Goal: Check status

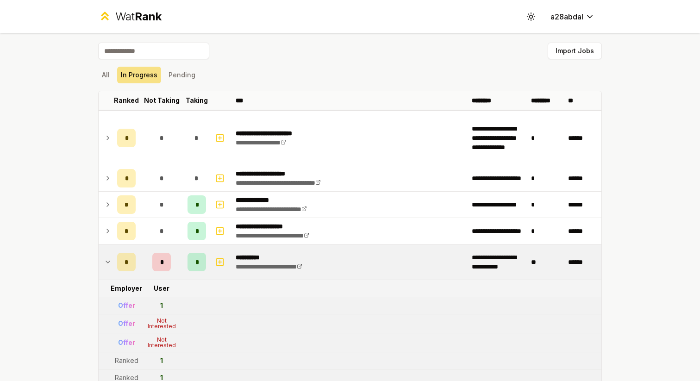
scroll to position [97, 0]
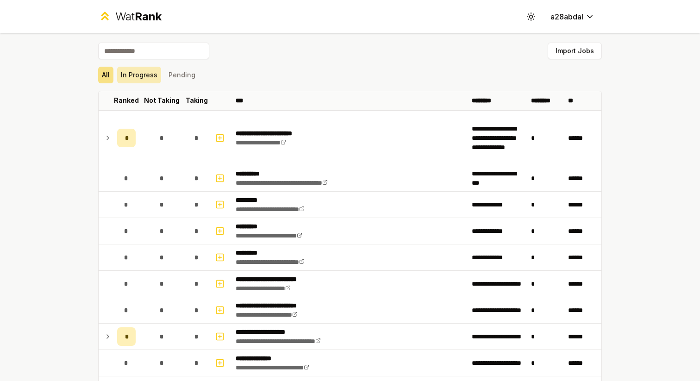
click at [142, 79] on button "In Progress" at bounding box center [139, 75] width 44 height 17
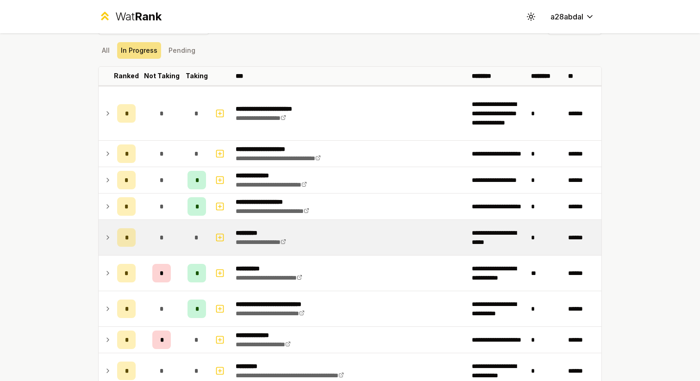
scroll to position [25, 0]
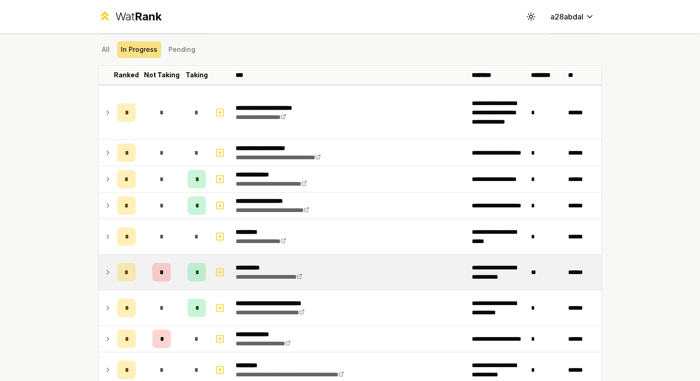
click at [113, 259] on td "*" at bounding box center [126, 272] width 26 height 35
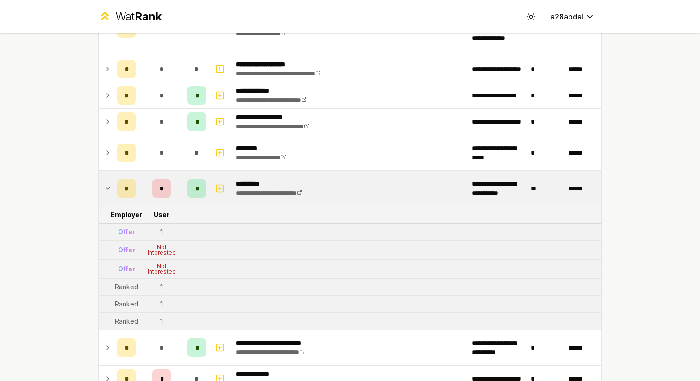
scroll to position [110, 0]
drag, startPoint x: 157, startPoint y: 247, endPoint x: 173, endPoint y: 272, distance: 30.2
click at [173, 272] on tbody "**********" at bounding box center [350, 213] width 503 height 427
click at [173, 272] on div "Not Interested" at bounding box center [161, 268] width 37 height 11
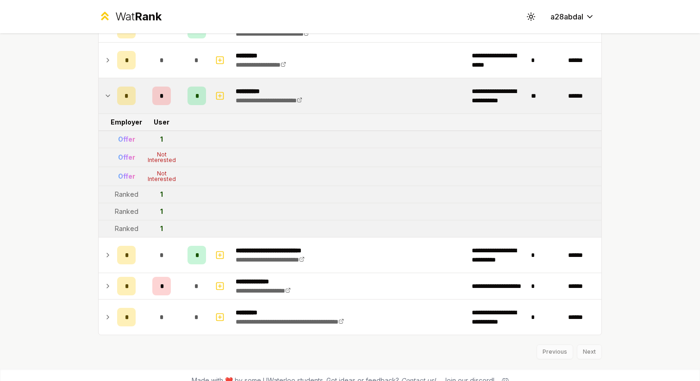
scroll to position [214, 0]
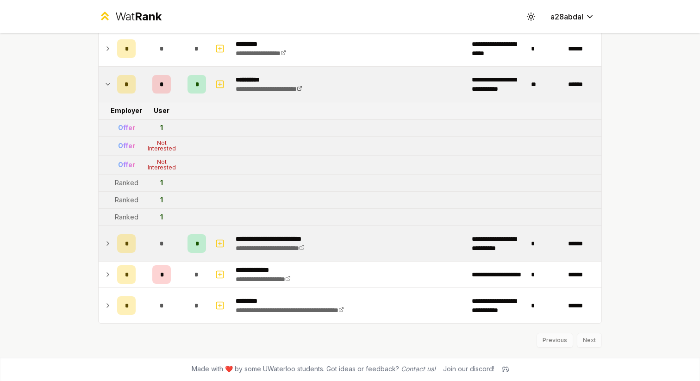
click at [106, 245] on icon at bounding box center [107, 243] width 7 height 11
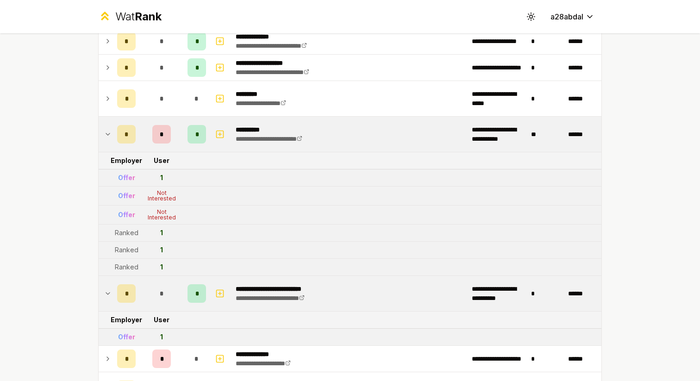
scroll to position [248, 0]
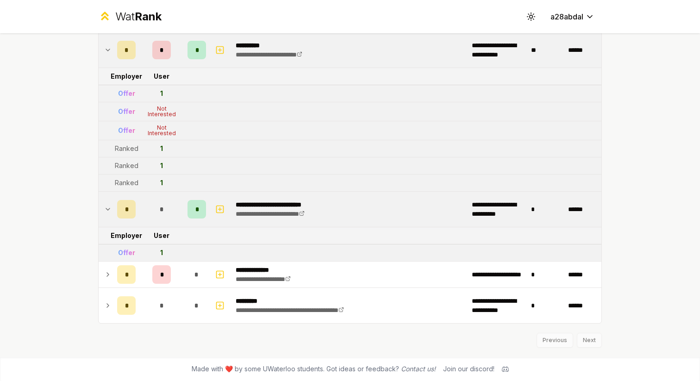
click at [106, 205] on icon at bounding box center [107, 209] width 7 height 11
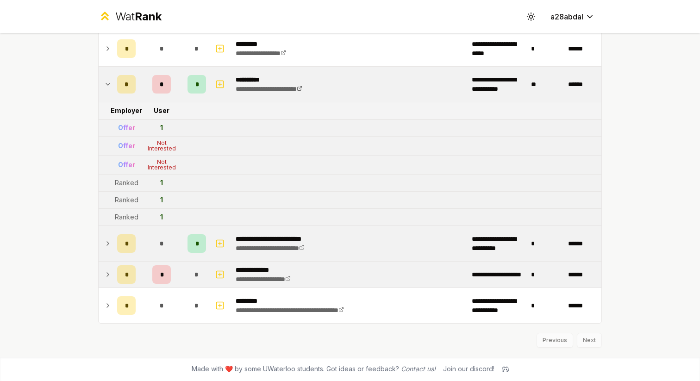
click at [101, 272] on td at bounding box center [106, 275] width 15 height 26
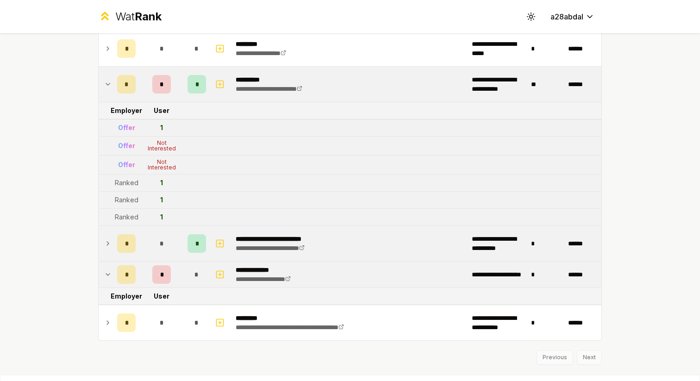
scroll to position [248, 0]
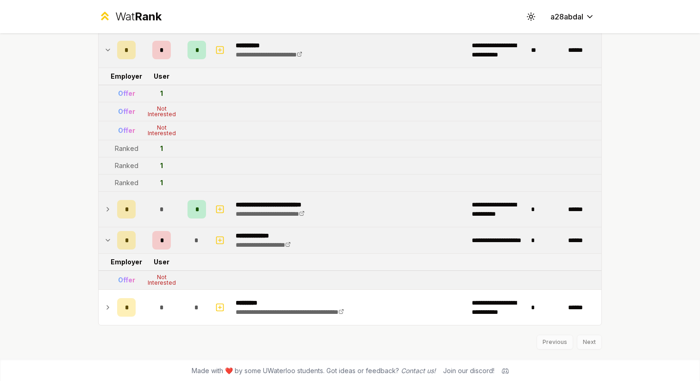
click at [109, 237] on icon at bounding box center [107, 240] width 7 height 11
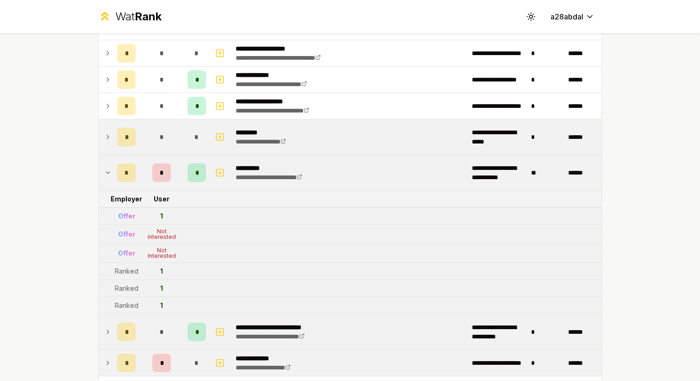
scroll to position [132, 0]
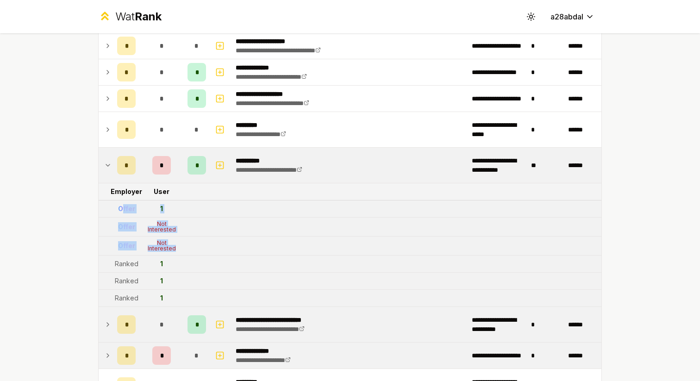
drag, startPoint x: 123, startPoint y: 206, endPoint x: 176, endPoint y: 250, distance: 68.7
click at [176, 250] on tbody "**********" at bounding box center [350, 191] width 503 height 427
click at [176, 250] on div "Not Interested" at bounding box center [161, 245] width 37 height 11
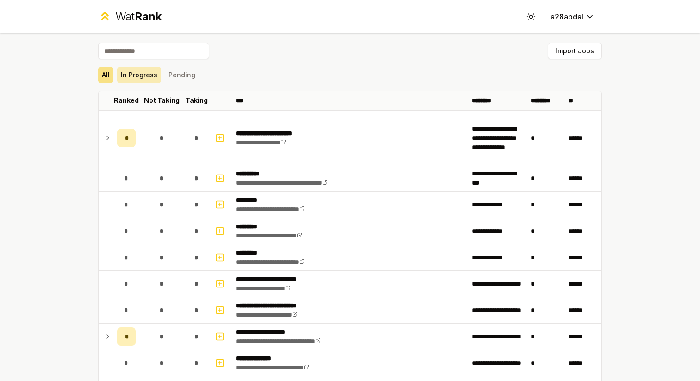
click at [149, 79] on button "In Progress" at bounding box center [139, 75] width 44 height 17
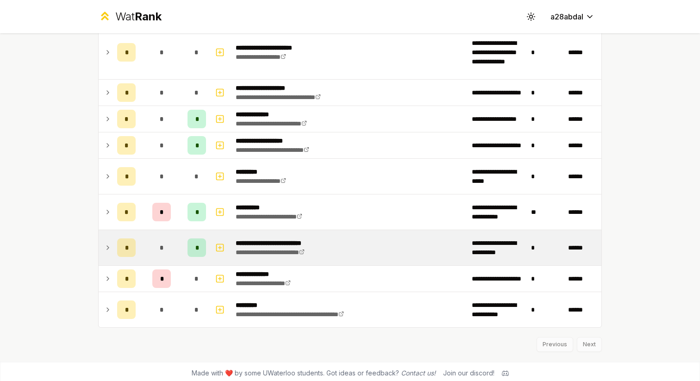
scroll to position [87, 0]
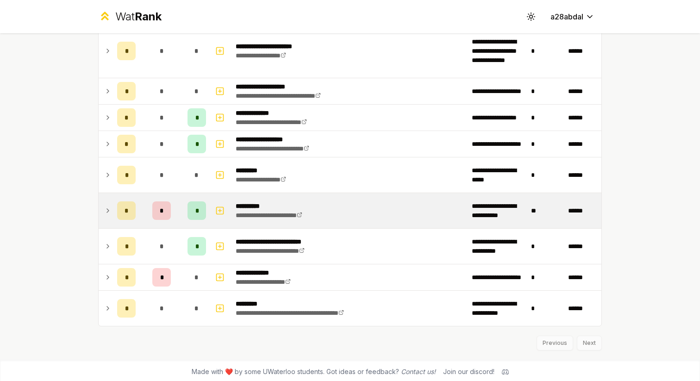
click at [105, 212] on icon at bounding box center [107, 210] width 7 height 11
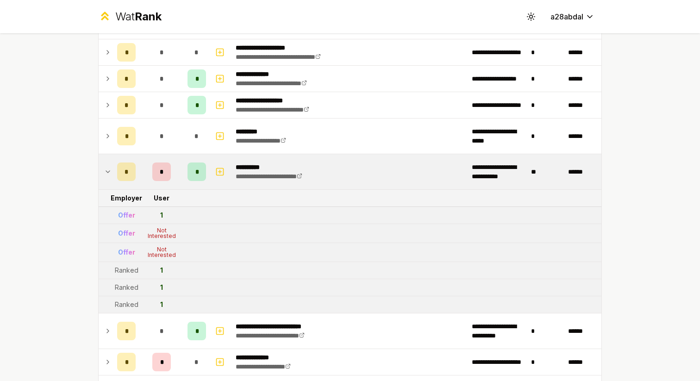
scroll to position [127, 0]
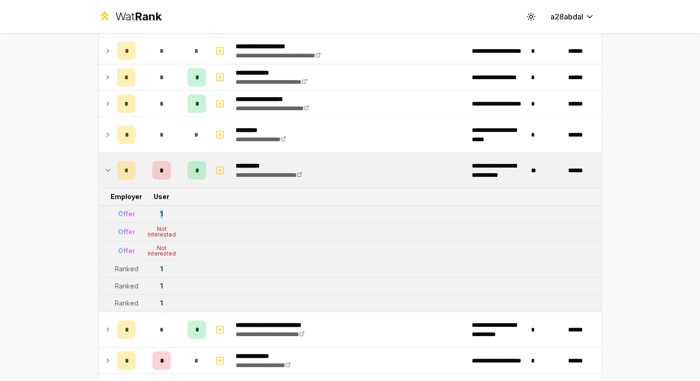
drag, startPoint x: 159, startPoint y: 216, endPoint x: 164, endPoint y: 215, distance: 5.1
click at [164, 215] on td "1" at bounding box center [161, 214] width 44 height 17
drag, startPoint x: 118, startPoint y: 231, endPoint x: 212, endPoint y: 253, distance: 96.2
click at [212, 253] on tbody "**********" at bounding box center [350, 196] width 503 height 427
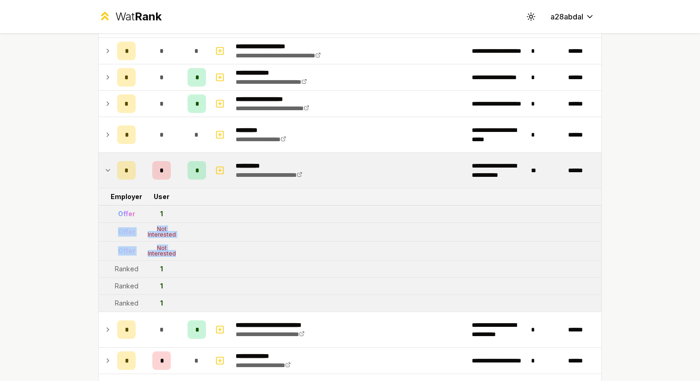
click at [212, 253] on tr "Offer Not Interested" at bounding box center [350, 251] width 503 height 19
drag, startPoint x: 114, startPoint y: 269, endPoint x: 175, endPoint y: 306, distance: 70.9
click at [175, 306] on tbody "**********" at bounding box center [350, 196] width 503 height 427
click at [175, 306] on td "1" at bounding box center [161, 303] width 44 height 17
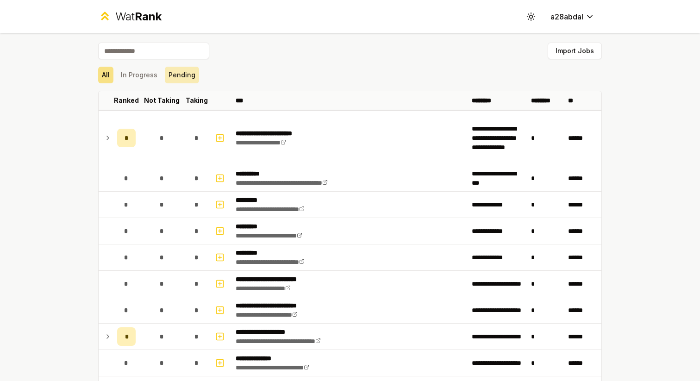
click at [177, 76] on button "Pending" at bounding box center [182, 75] width 34 height 17
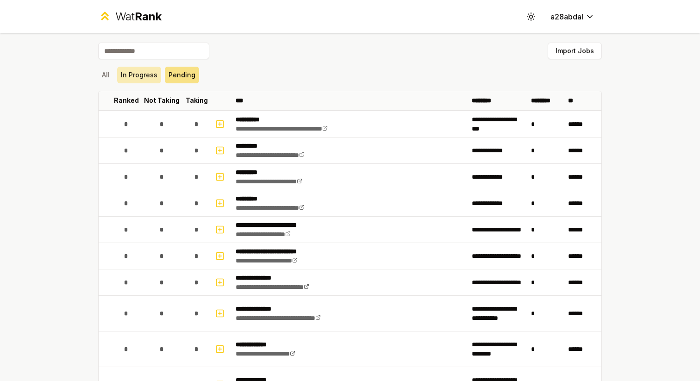
click at [145, 76] on button "In Progress" at bounding box center [139, 75] width 44 height 17
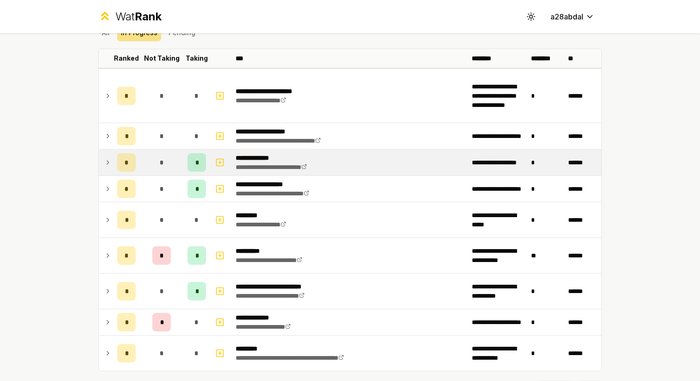
scroll to position [73, 0]
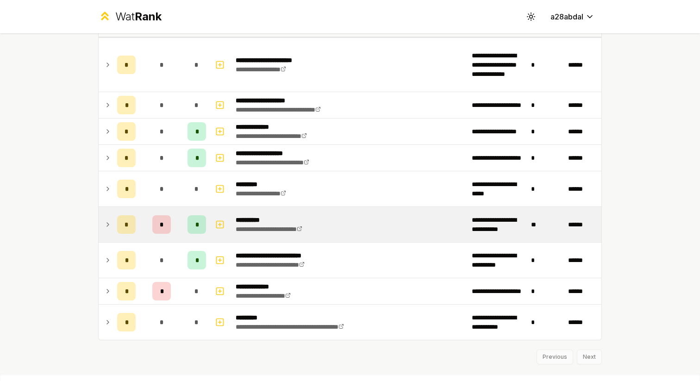
click at [107, 223] on icon at bounding box center [108, 225] width 2 height 4
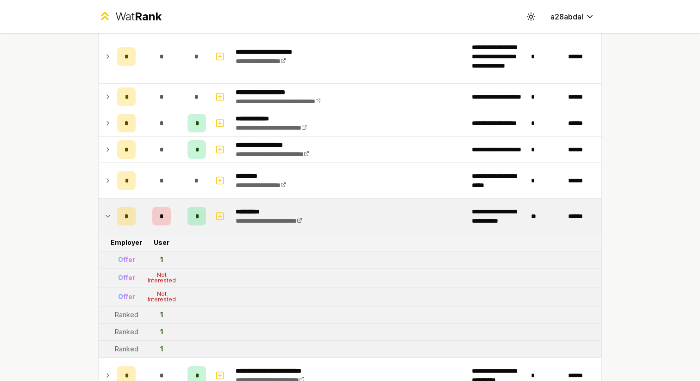
scroll to position [85, 0]
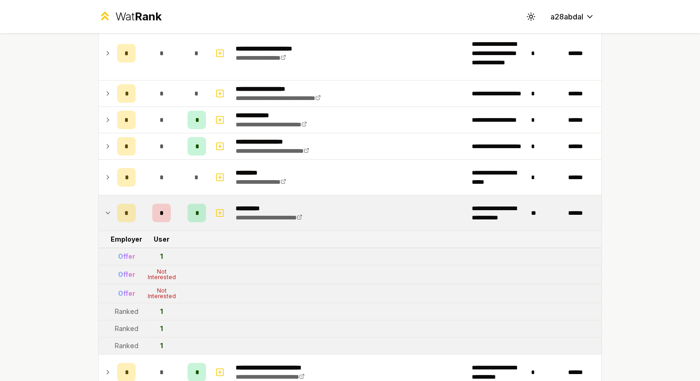
click at [109, 214] on icon at bounding box center [107, 213] width 7 height 11
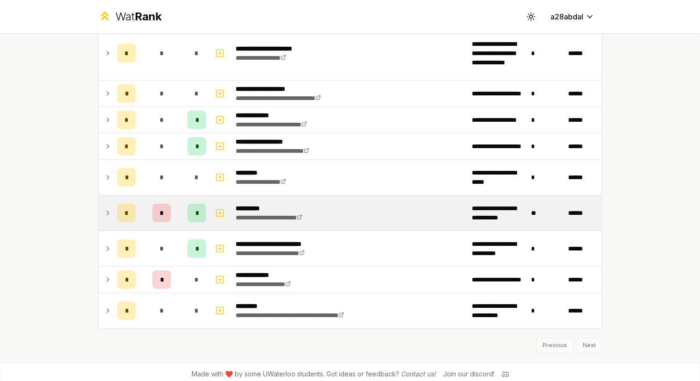
click at [109, 214] on icon at bounding box center [107, 213] width 7 height 11
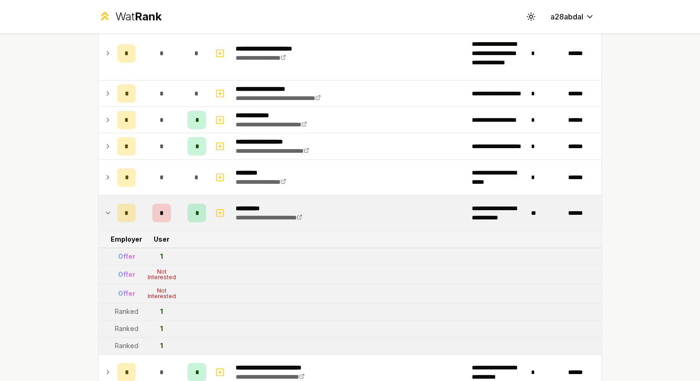
click at [109, 214] on icon at bounding box center [107, 213] width 7 height 11
